Goal: Navigation & Orientation: Find specific page/section

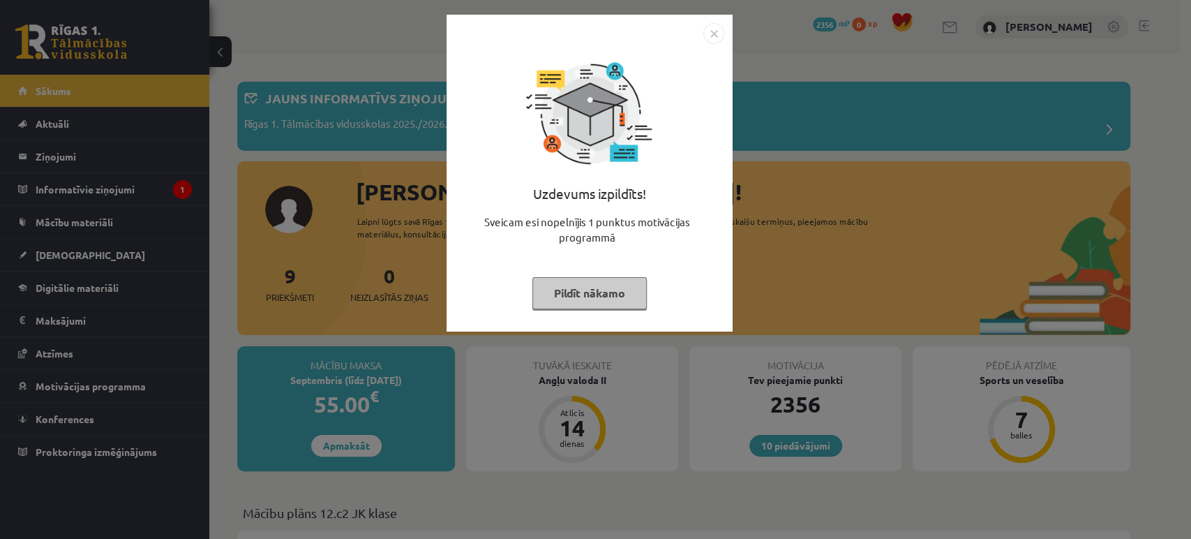
click at [578, 283] on button "Pildīt nākamo" at bounding box center [589, 293] width 114 height 32
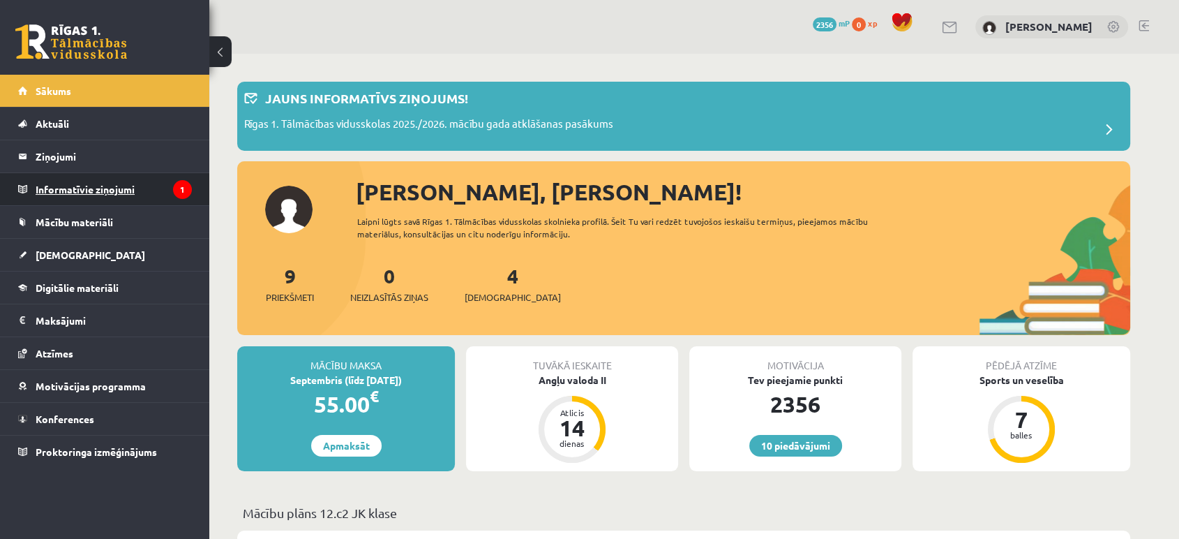
click at [140, 195] on legend "Informatīvie ziņojumi 1" at bounding box center [114, 189] width 156 height 32
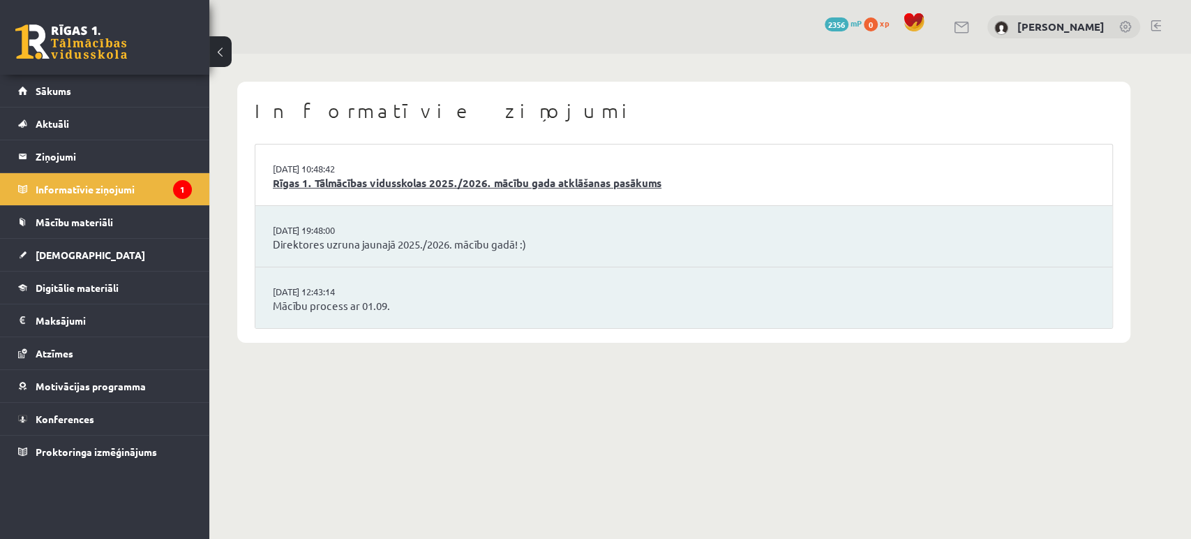
click at [417, 180] on link "Rīgas 1. Tālmācības vidusskolas 2025./2026. mācību gada atklāšanas pasākums" at bounding box center [684, 183] width 822 height 16
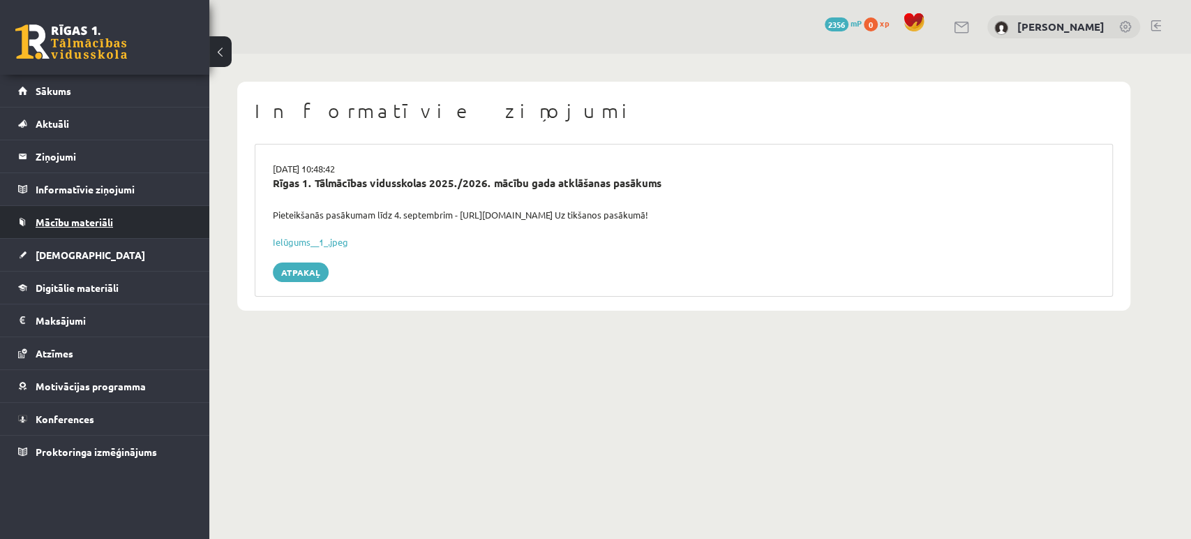
click at [112, 230] on link "Mācību materiāli" at bounding box center [105, 222] width 174 height 32
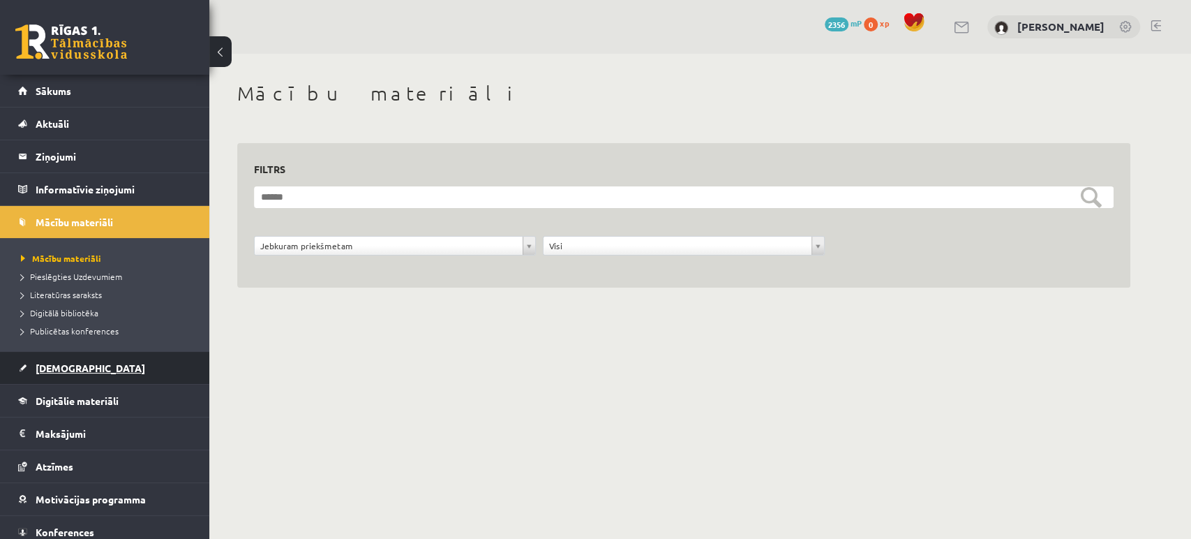
click at [78, 361] on link "[DEMOGRAPHIC_DATA]" at bounding box center [105, 368] width 174 height 32
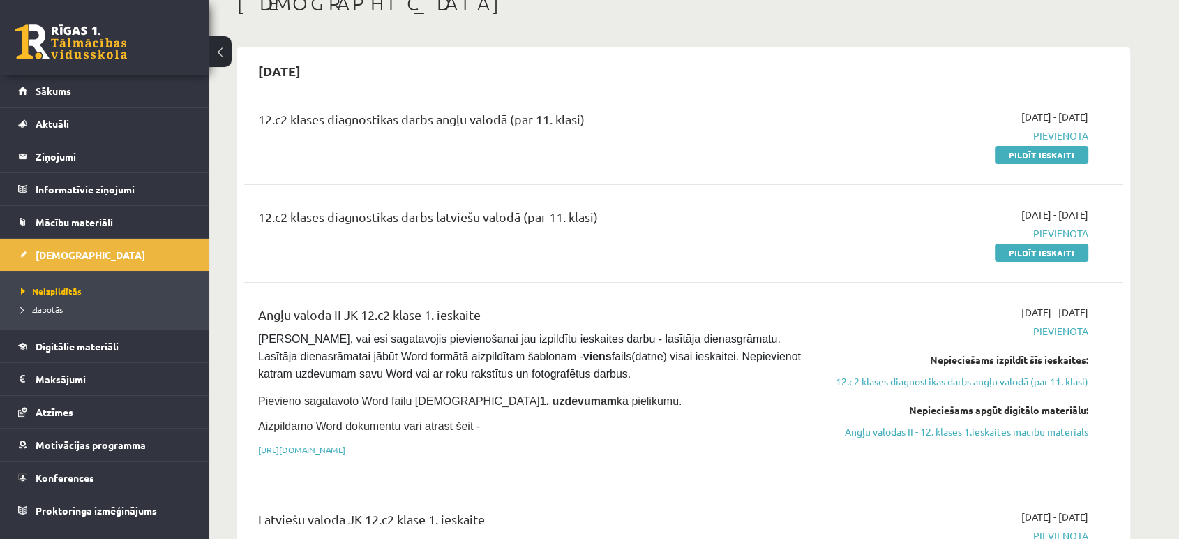
scroll to position [86, 0]
